Goal: Task Accomplishment & Management: Manage account settings

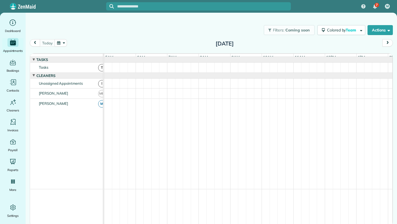
scroll to position [0, 32]
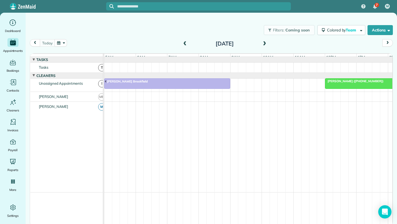
scroll to position [0, 32]
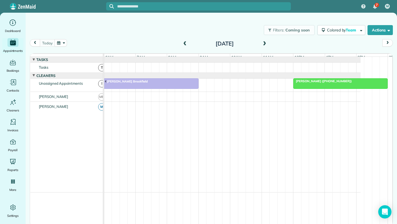
click at [318, 83] on span "Mary ann Fergus (+17738859173)" at bounding box center [322, 81] width 59 height 4
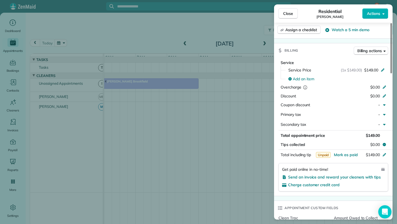
scroll to position [232, 0]
click at [293, 15] on button "Close" at bounding box center [287, 13] width 19 height 10
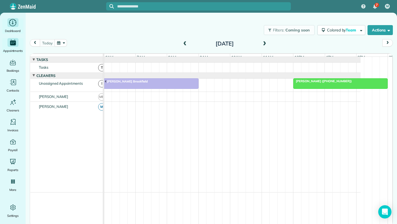
click at [9, 26] on icon "Main" at bounding box center [13, 22] width 9 height 8
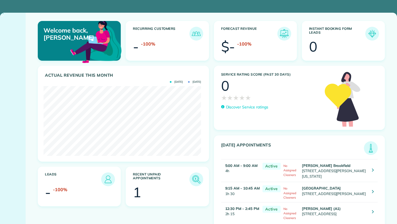
scroll to position [70, 157]
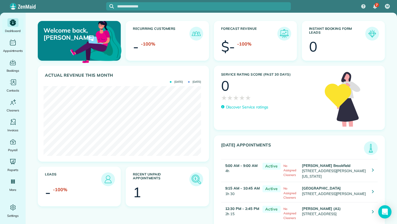
click at [192, 183] on img at bounding box center [196, 179] width 13 height 13
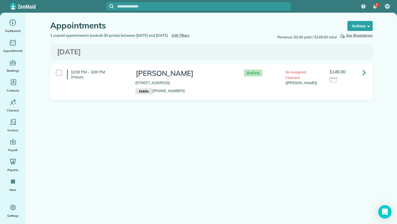
click at [363, 71] on icon at bounding box center [363, 73] width 3 height 10
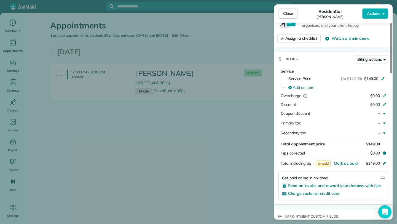
scroll to position [226, 0]
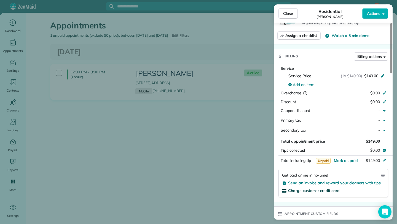
click at [320, 188] on span "Charge customer credit card" at bounding box center [314, 190] width 52 height 5
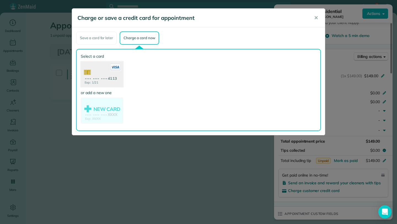
click at [114, 81] on use at bounding box center [102, 74] width 42 height 27
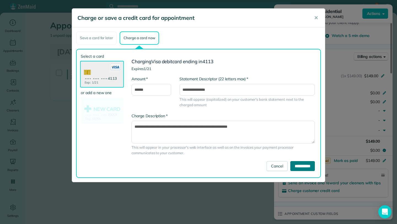
click at [310, 167] on input "**********" at bounding box center [302, 166] width 25 height 10
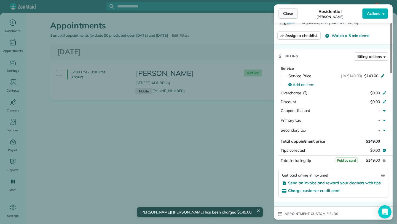
click at [289, 15] on span "Close" at bounding box center [288, 14] width 10 height 6
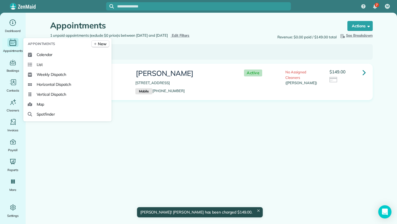
click at [16, 47] on div "Main" at bounding box center [12, 42] width 11 height 9
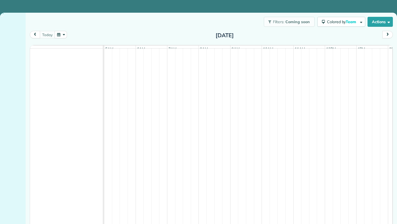
scroll to position [0, 32]
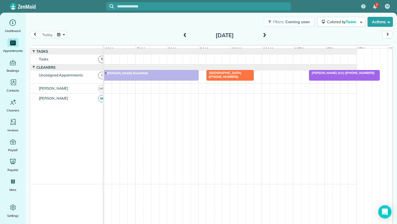
click at [330, 75] on span "[PERSON_NAME] (A1) ([PHONE_NUMBER])" at bounding box center [342, 73] width 66 height 4
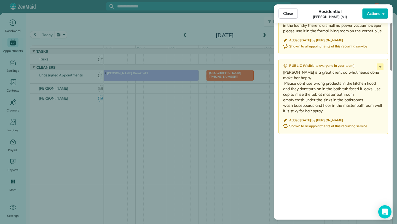
scroll to position [617, 0]
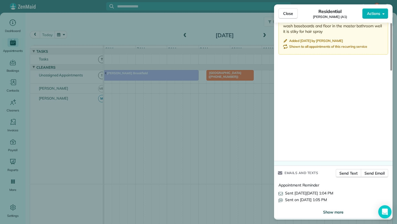
click at [332, 209] on span "Show more" at bounding box center [333, 212] width 20 height 6
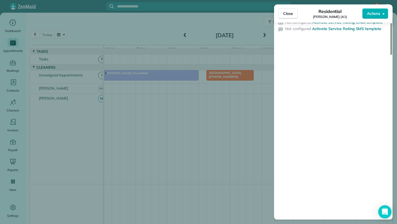
scroll to position [886, 0]
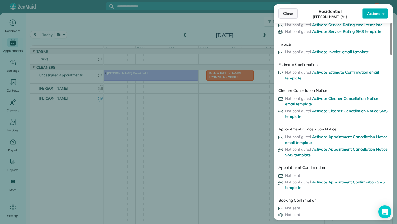
click at [296, 17] on button "Close" at bounding box center [287, 13] width 19 height 10
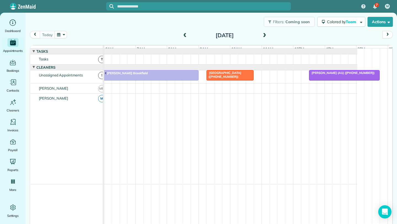
click at [259, 36] on div "[DATE]" at bounding box center [225, 35] width 88 height 9
click at [262, 36] on span at bounding box center [264, 35] width 6 height 5
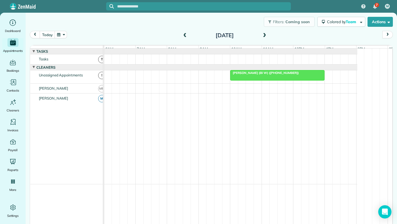
click at [262, 36] on span at bounding box center [264, 35] width 6 height 5
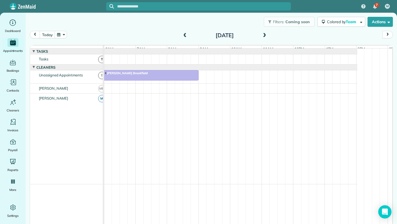
click at [182, 39] on span at bounding box center [185, 35] width 6 height 8
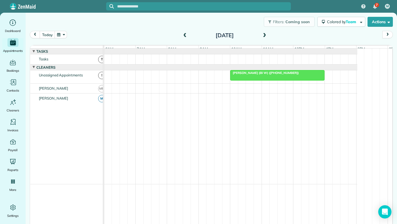
click at [281, 80] on div at bounding box center [277, 75] width 94 height 10
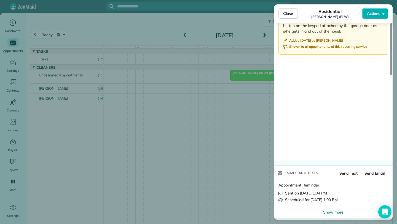
scroll to position [547, 0]
click at [333, 211] on span "Show more" at bounding box center [333, 213] width 20 height 6
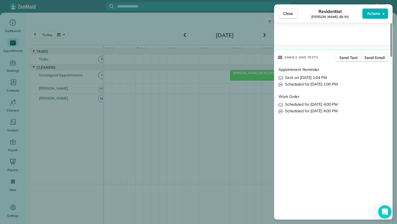
scroll to position [664, 0]
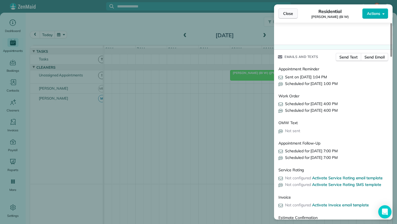
click at [290, 13] on span "Close" at bounding box center [288, 14] width 10 height 6
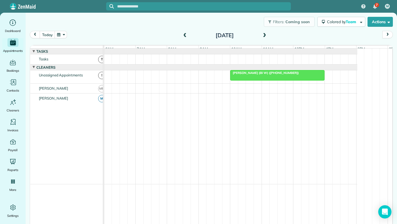
click at [262, 31] on div "Filters: Coming soon Colored by Team Color by Cleaner Color by Team Color by St…" at bounding box center [211, 120] width 371 height 214
click at [262, 33] on span at bounding box center [264, 35] width 6 height 5
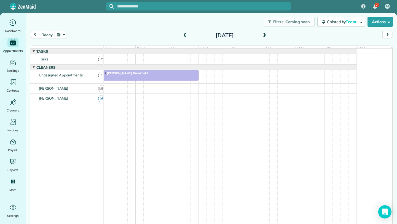
click at [261, 32] on span at bounding box center [264, 35] width 6 height 8
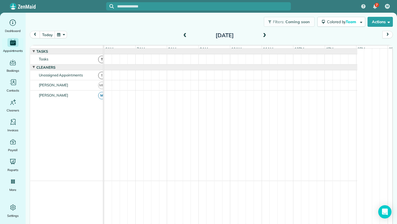
click at [182, 36] on span at bounding box center [185, 35] width 6 height 5
